Goal: Task Accomplishment & Management: Manage account settings

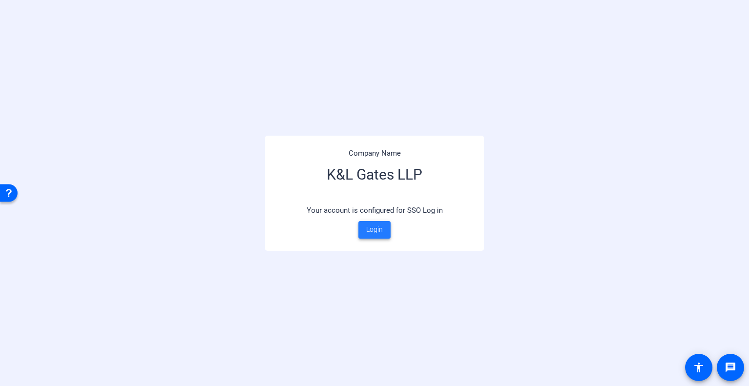
click at [382, 234] on span "Login" at bounding box center [374, 229] width 17 height 10
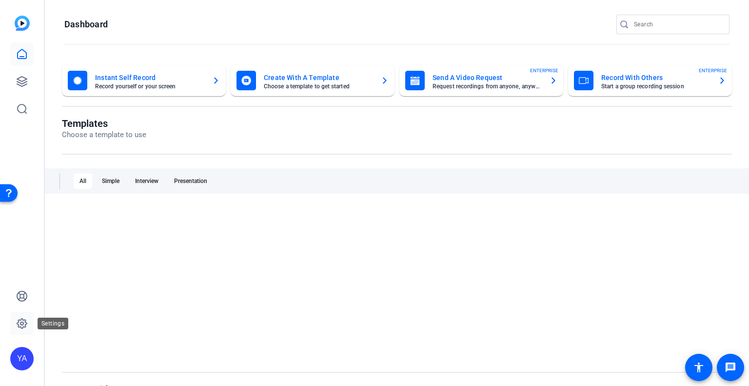
click at [20, 326] on icon at bounding box center [22, 323] width 10 height 10
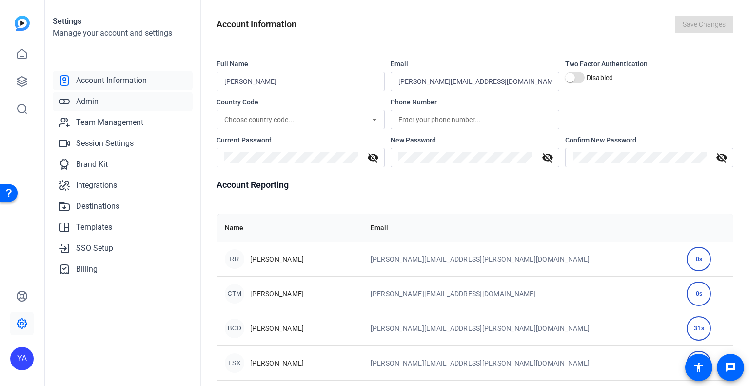
click at [84, 103] on span "Admin" at bounding box center [87, 102] width 22 height 12
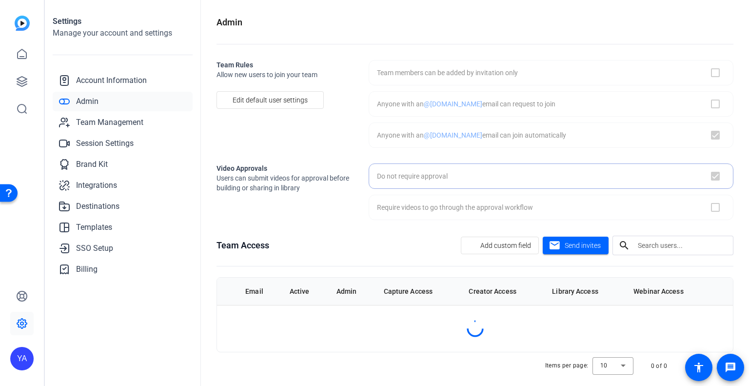
checkbox input "true"
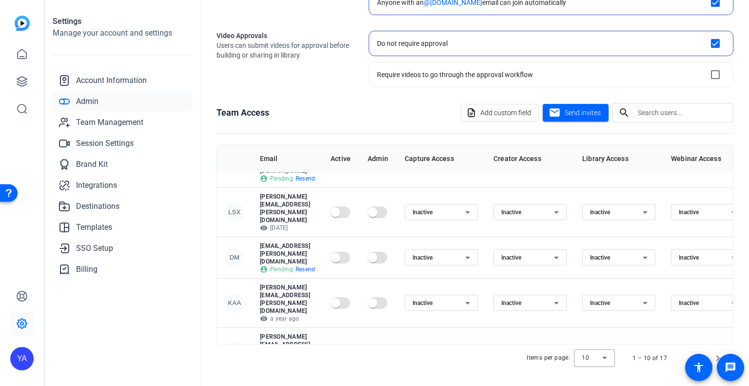
scroll to position [129, 0]
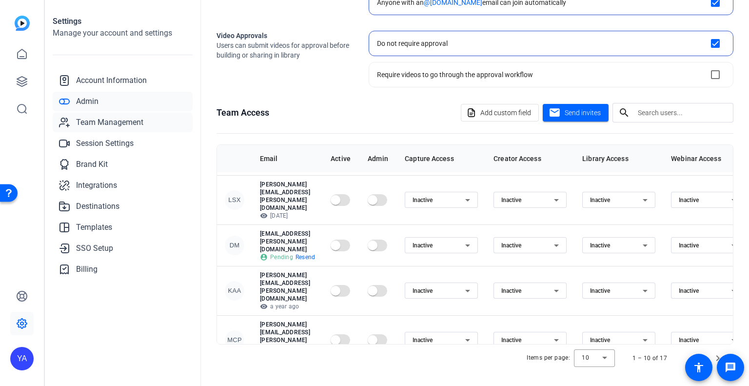
click at [97, 122] on span "Team Management" at bounding box center [109, 122] width 67 height 12
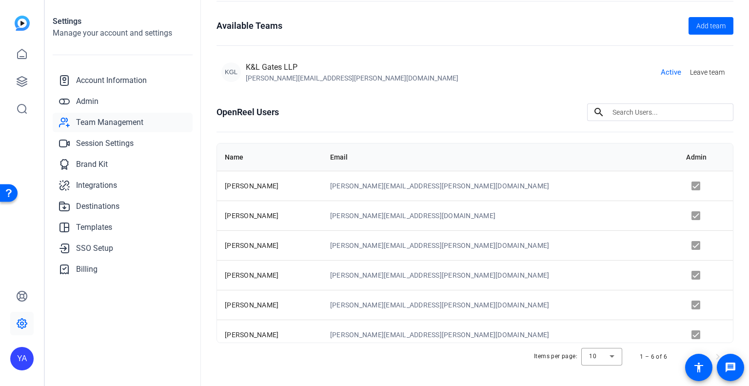
scroll to position [58, 0]
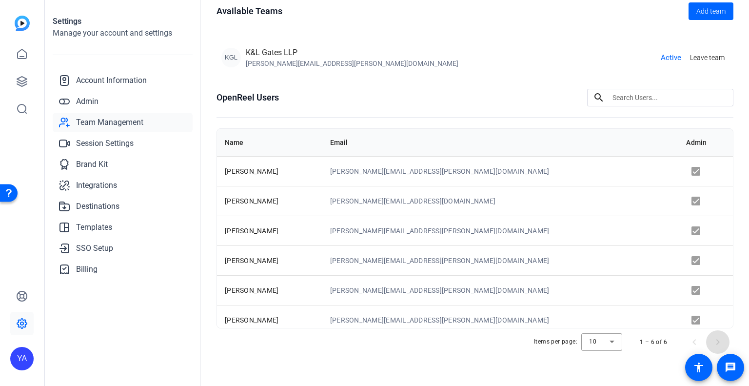
click at [712, 340] on span "Next page" at bounding box center [717, 341] width 23 height 23
click at [102, 142] on span "Session Settings" at bounding box center [105, 143] width 58 height 12
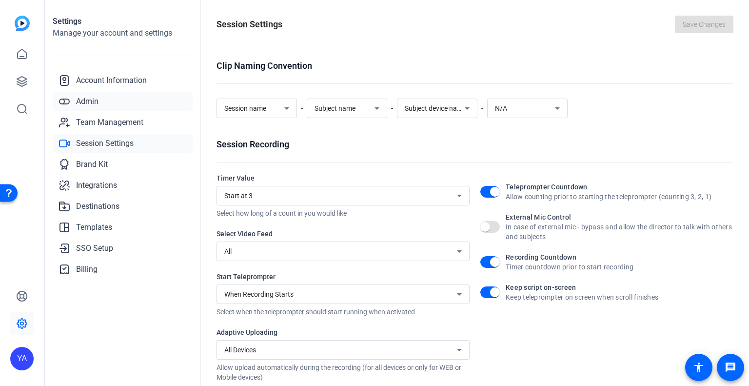
click at [90, 99] on span "Admin" at bounding box center [87, 102] width 22 height 12
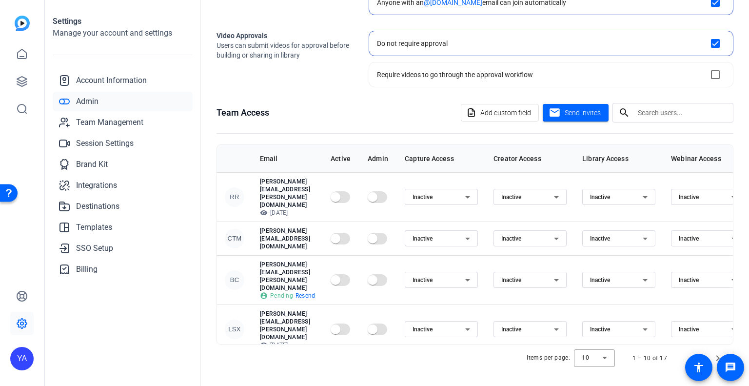
scroll to position [129, 0]
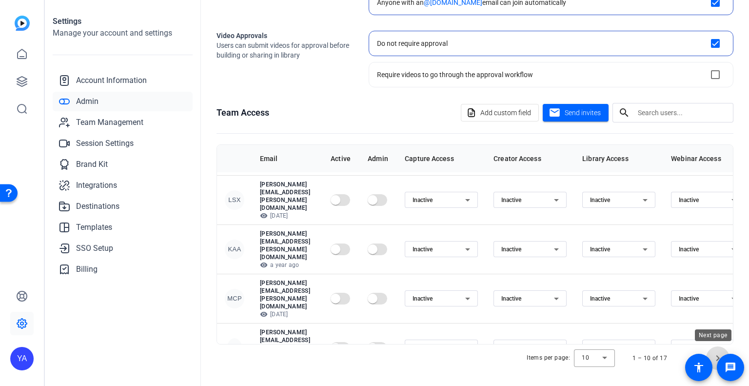
click at [714, 352] on span "Next page" at bounding box center [717, 357] width 23 height 23
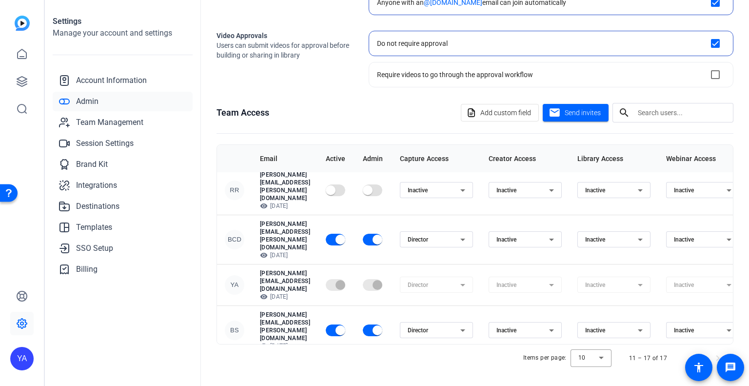
scroll to position [0, 0]
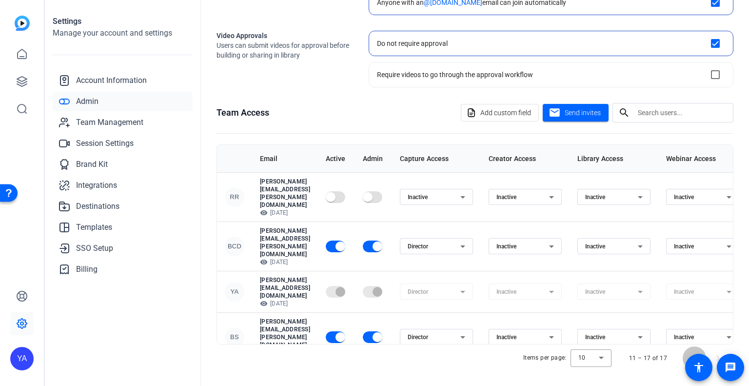
drag, startPoint x: 688, startPoint y: 347, endPoint x: 683, endPoint y: 353, distance: 7.3
click at [688, 352] on span "Previous page" at bounding box center [693, 357] width 23 height 23
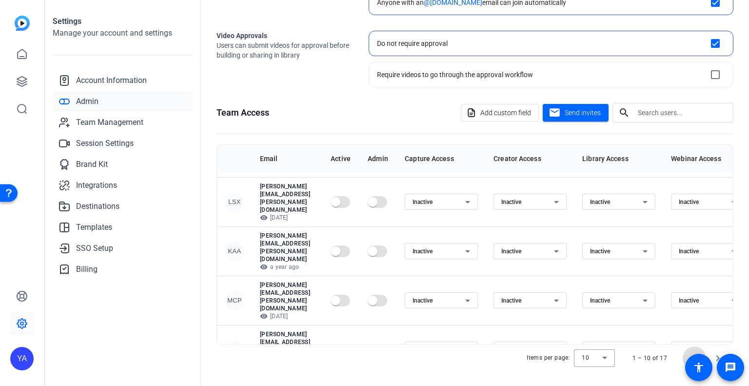
scroll to position [129, 0]
click at [340, 343] on span "button" at bounding box center [335, 348] width 10 height 10
click at [180, 193] on link "Integrations" at bounding box center [123, 184] width 140 height 19
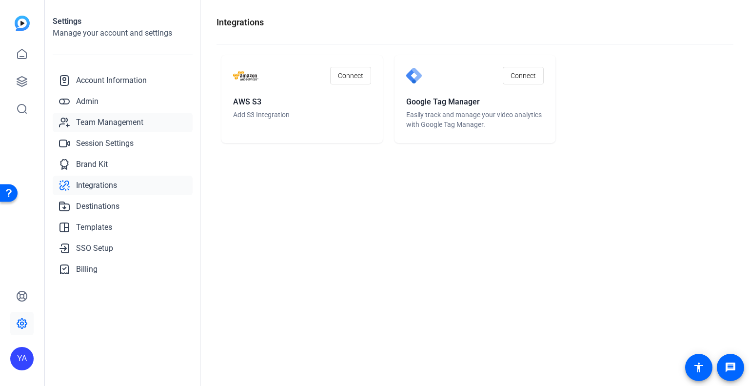
click at [124, 122] on span "Team Management" at bounding box center [109, 122] width 67 height 12
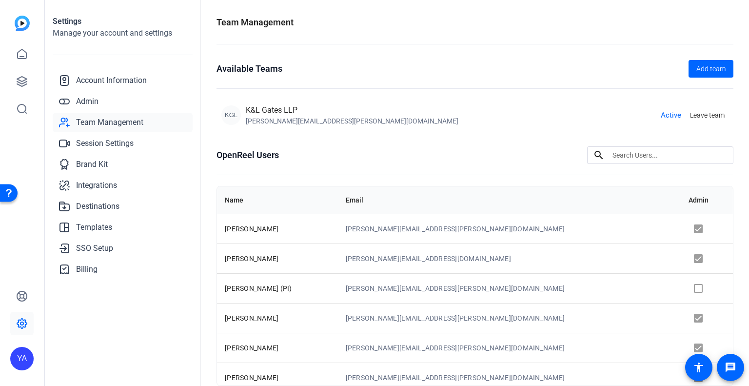
click at [680, 288] on td at bounding box center [706, 288] width 52 height 30
click at [680, 289] on td at bounding box center [706, 288] width 52 height 30
click at [446, 129] on div "KGL K&L Gates LLP [PERSON_NAME][EMAIL_ADDRESS][PERSON_NAME][DOMAIN_NAME] Active…" at bounding box center [474, 114] width 517 height 31
click at [272, 120] on div "[PERSON_NAME][EMAIL_ADDRESS][PERSON_NAME][DOMAIN_NAME]" at bounding box center [352, 121] width 213 height 10
click at [680, 287] on td at bounding box center [706, 288] width 52 height 30
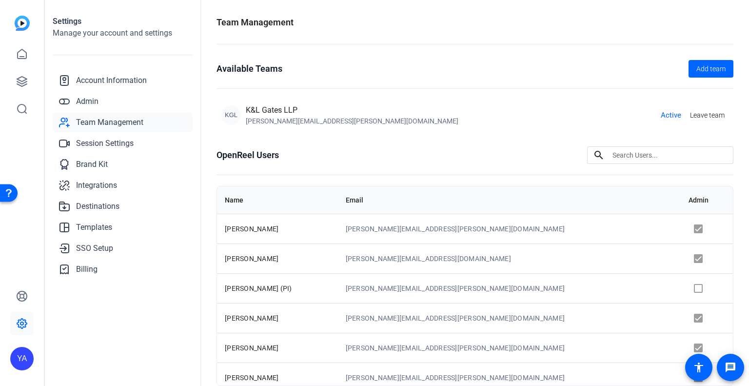
click at [680, 288] on td at bounding box center [706, 288] width 52 height 30
click at [81, 104] on span "Admin" at bounding box center [87, 102] width 22 height 12
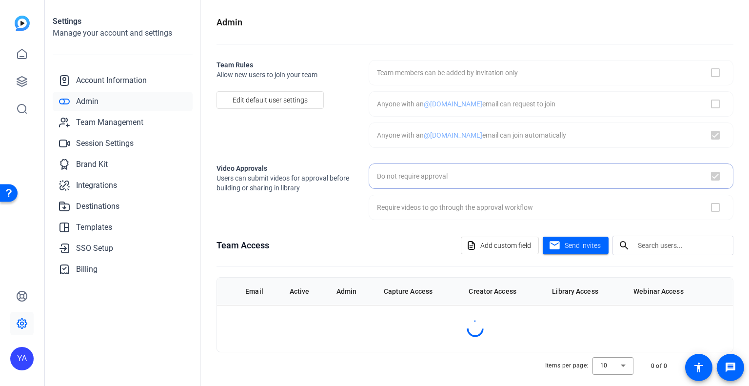
checkbox input "true"
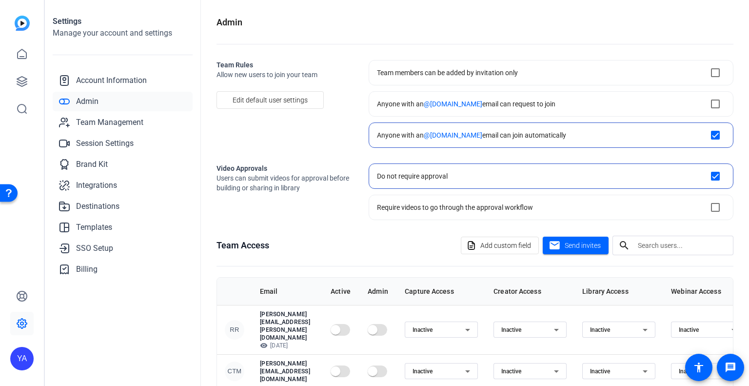
scroll to position [133, 0]
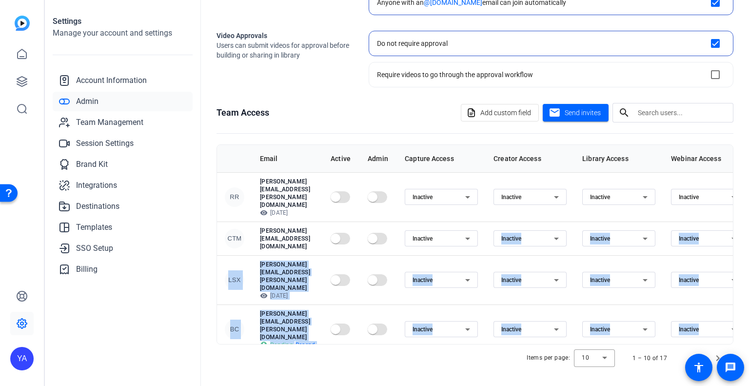
drag, startPoint x: 520, startPoint y: 328, endPoint x: 521, endPoint y: 204, distance: 123.8
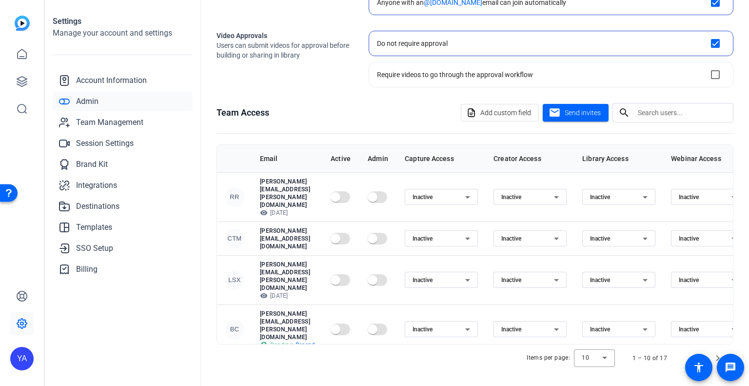
click at [521, 221] on td "Inactive" at bounding box center [529, 238] width 89 height 34
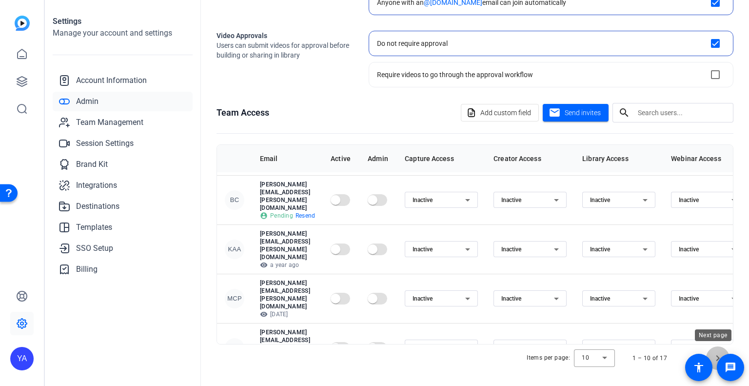
click at [715, 355] on span "Next page" at bounding box center [717, 357] width 23 height 23
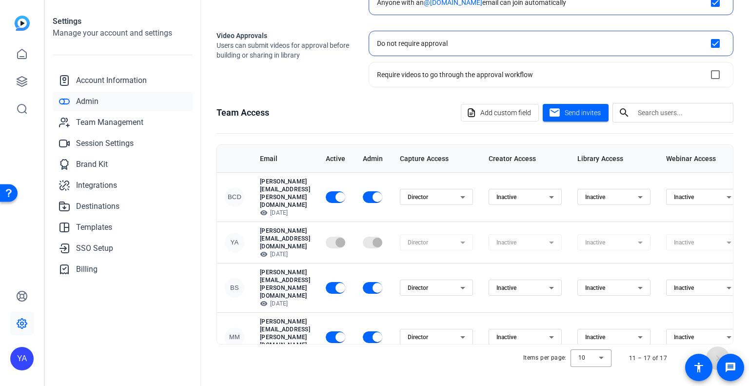
scroll to position [40, 0]
